Goal: Information Seeking & Learning: Learn about a topic

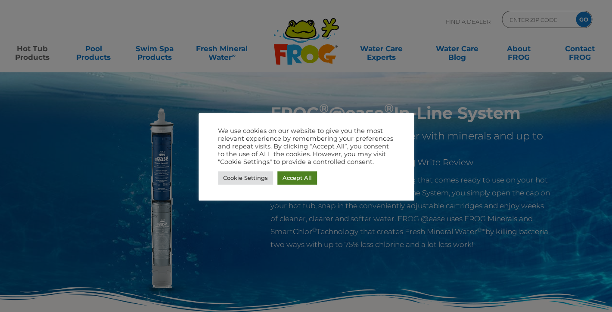
click at [285, 178] on link "Accept All" at bounding box center [298, 178] width 40 height 13
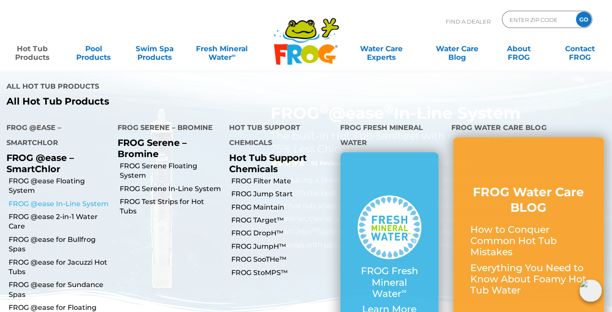
click at [93, 200] on link "FROG @ease In-Line System" at bounding box center [60, 204] width 103 height 9
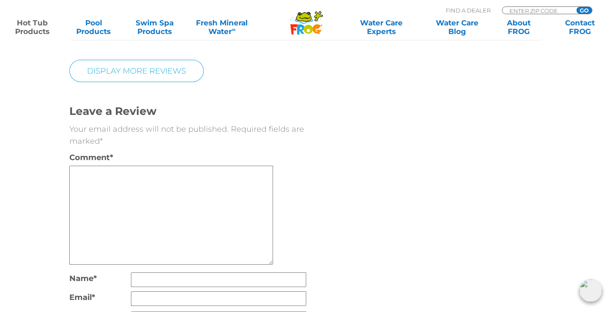
scroll to position [1831, 0]
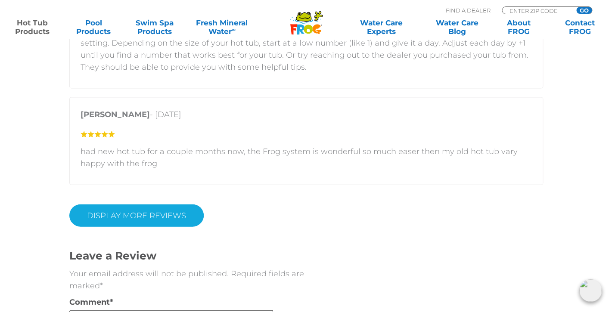
click at [179, 220] on link "Display More Reviews" at bounding box center [136, 215] width 134 height 22
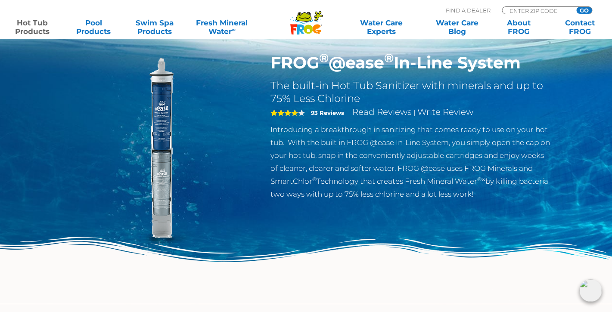
scroll to position [0, 0]
